Goal: Task Accomplishment & Management: Use online tool/utility

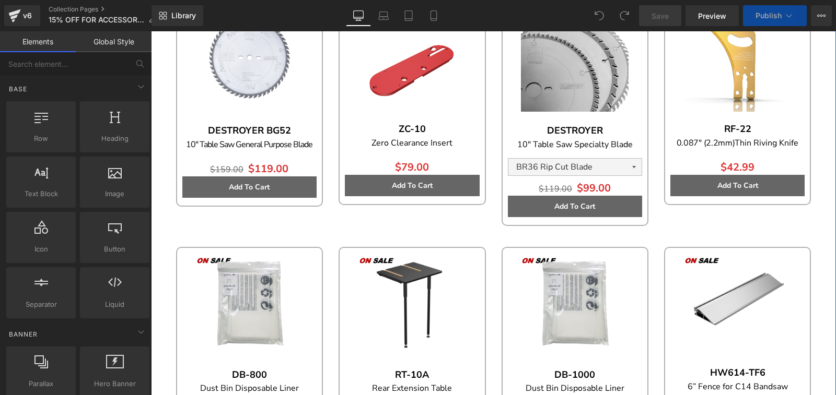
scroll to position [868, 0]
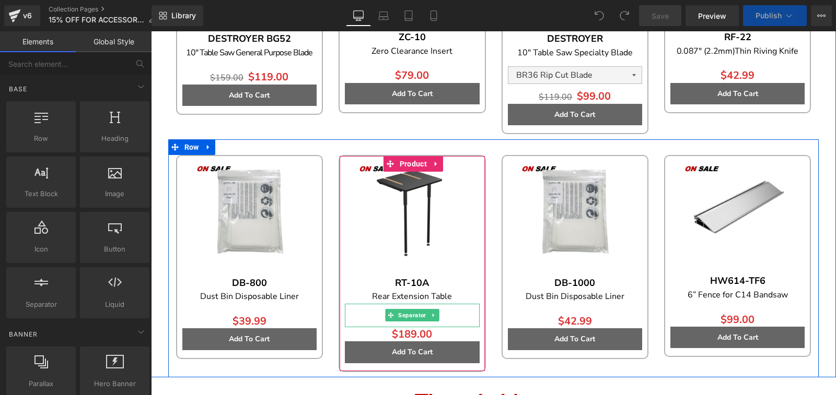
click at [363, 312] on div at bounding box center [412, 316] width 134 height 24
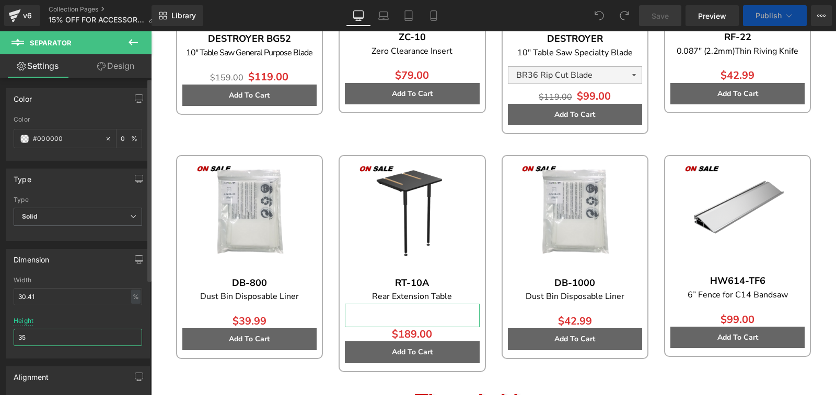
drag, startPoint x: 46, startPoint y: 336, endPoint x: 0, endPoint y: 336, distance: 46.0
click at [0, 336] on div "Dimension 30.41% Width 30.41 % % px 35px Height 35" at bounding box center [78, 300] width 156 height 118
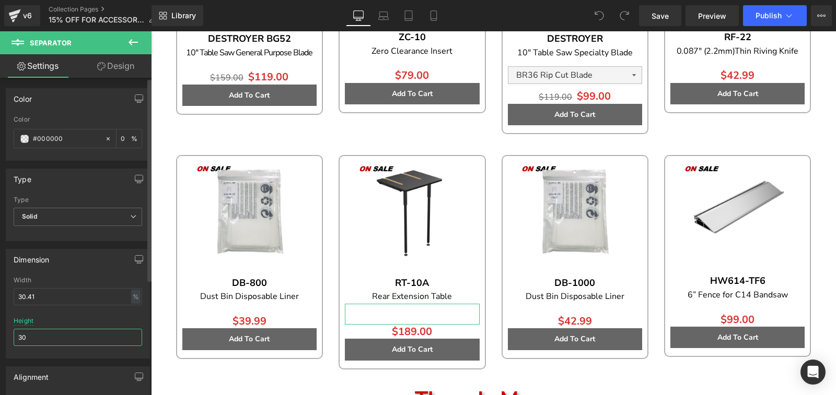
drag, startPoint x: 60, startPoint y: 338, endPoint x: 5, endPoint y: 344, distance: 55.2
click at [5, 344] on div "Dimension 30.41% Width 30.41 % % px 30px Height 30" at bounding box center [78, 300] width 156 height 118
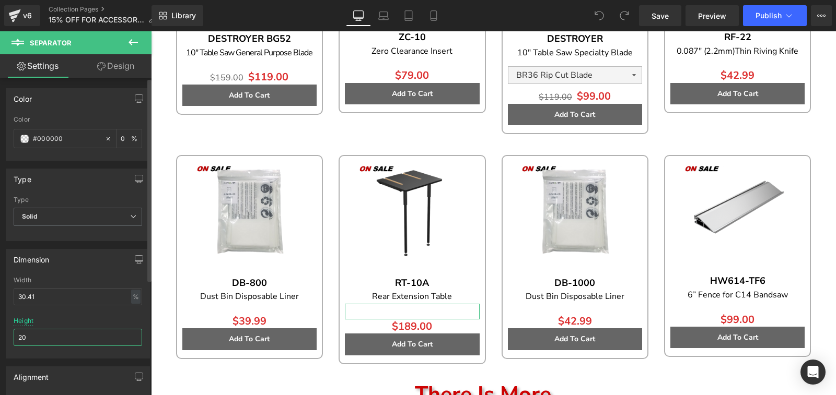
type input "2"
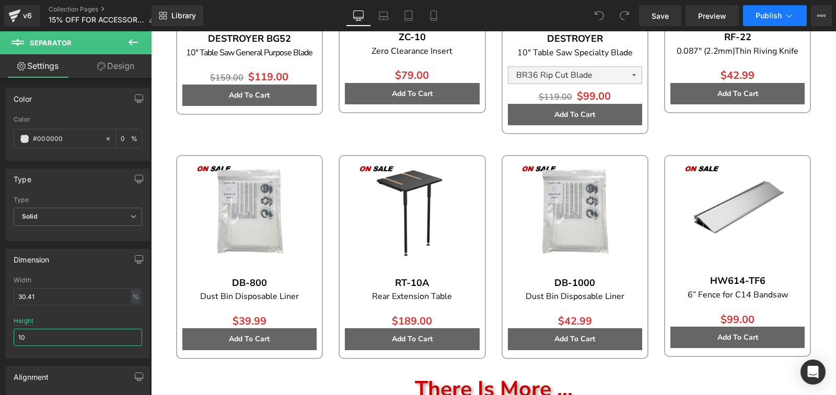
type input "10"
click at [764, 12] on span "Publish" at bounding box center [768, 15] width 26 height 8
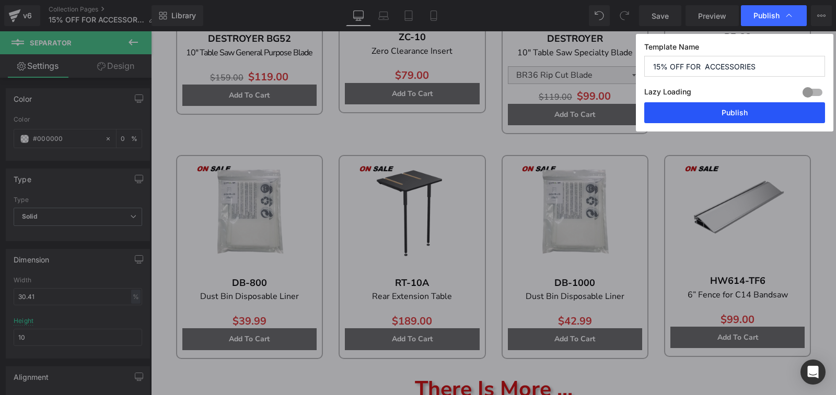
click at [756, 121] on button "Publish" at bounding box center [734, 112] width 181 height 21
